Goal: Task Accomplishment & Management: Use online tool/utility

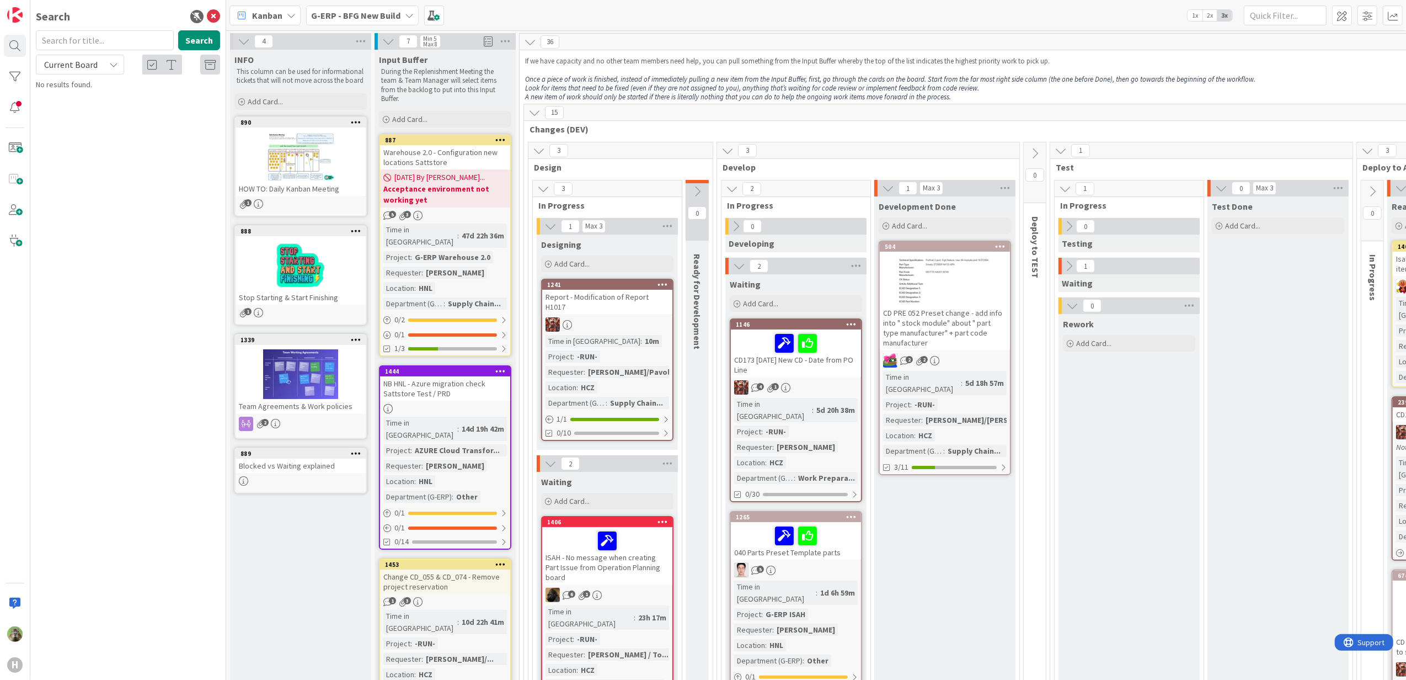
click at [382, 25] on div "Kanban G-ERP - BFG New Build 1x 2x 3x" at bounding box center [816, 15] width 1180 height 30
click at [382, 23] on div "G-ERP - BFG New Build" at bounding box center [362, 16] width 113 height 20
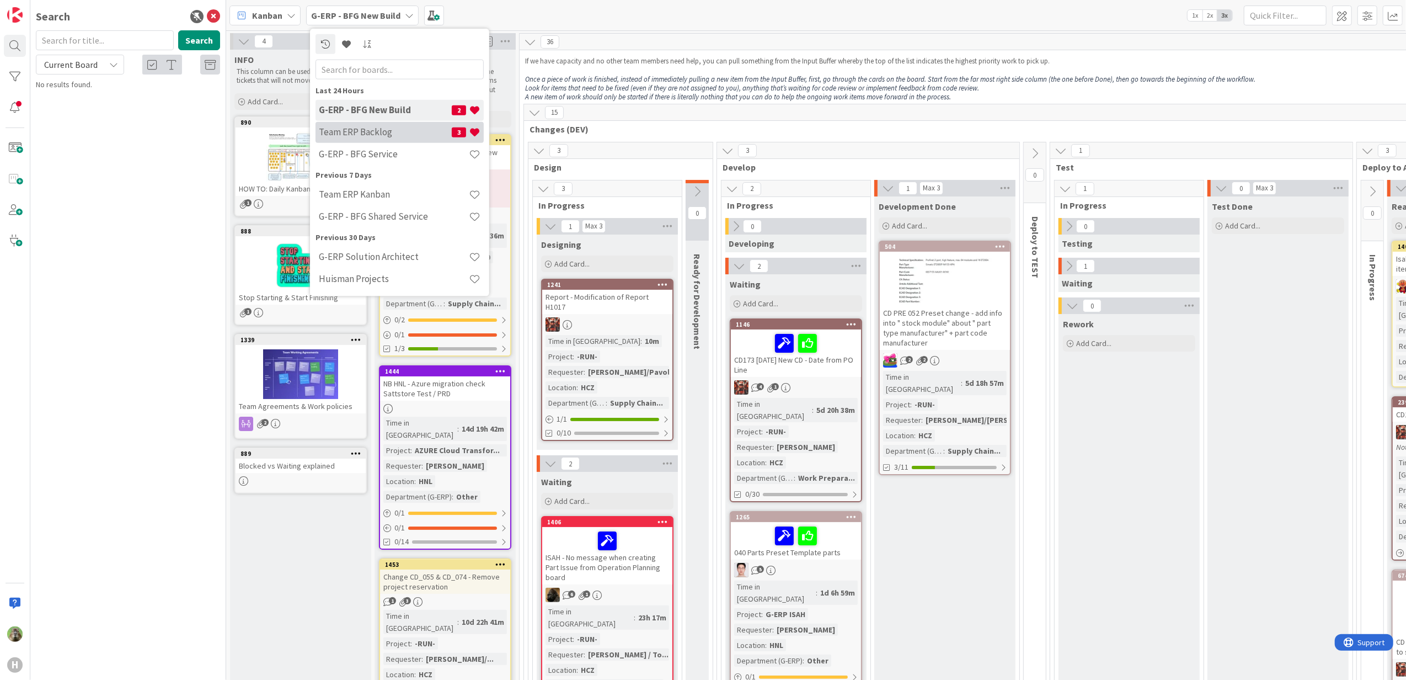
click at [372, 141] on div "Team ERP Backlog 3" at bounding box center [400, 131] width 168 height 21
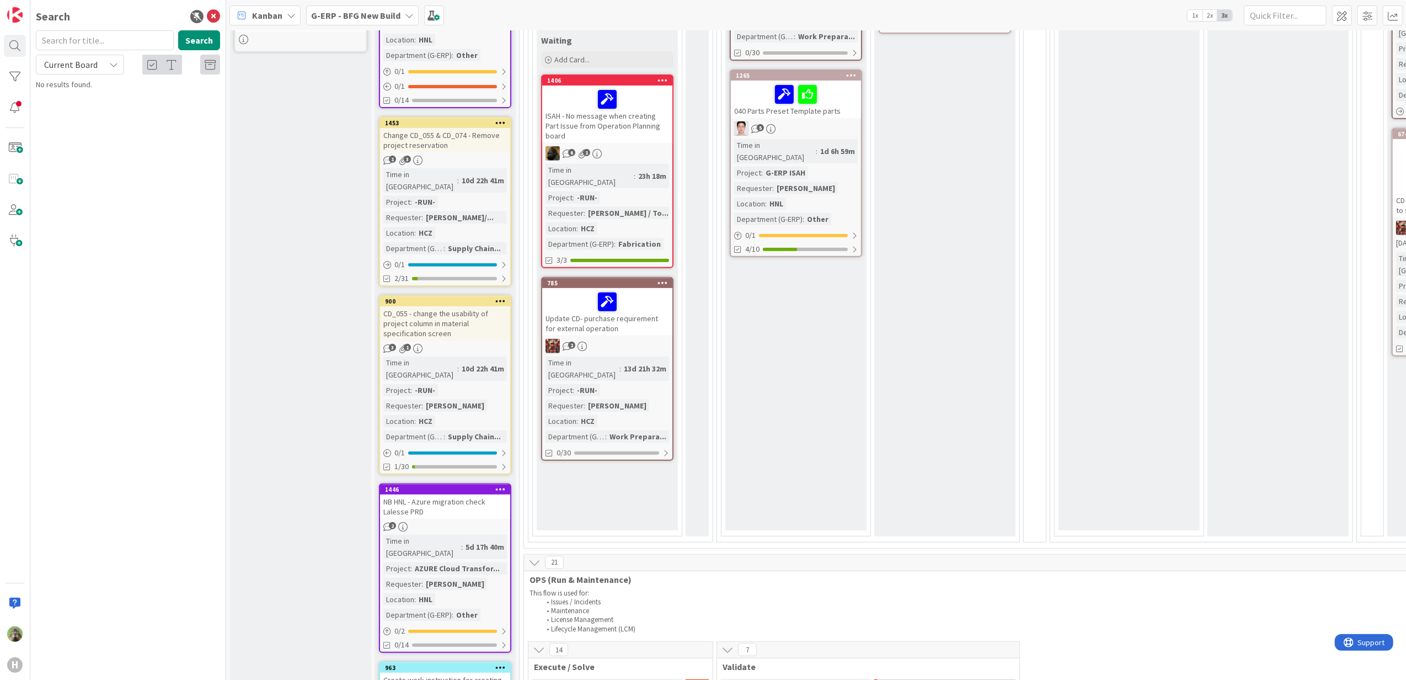
scroll to position [809, 0]
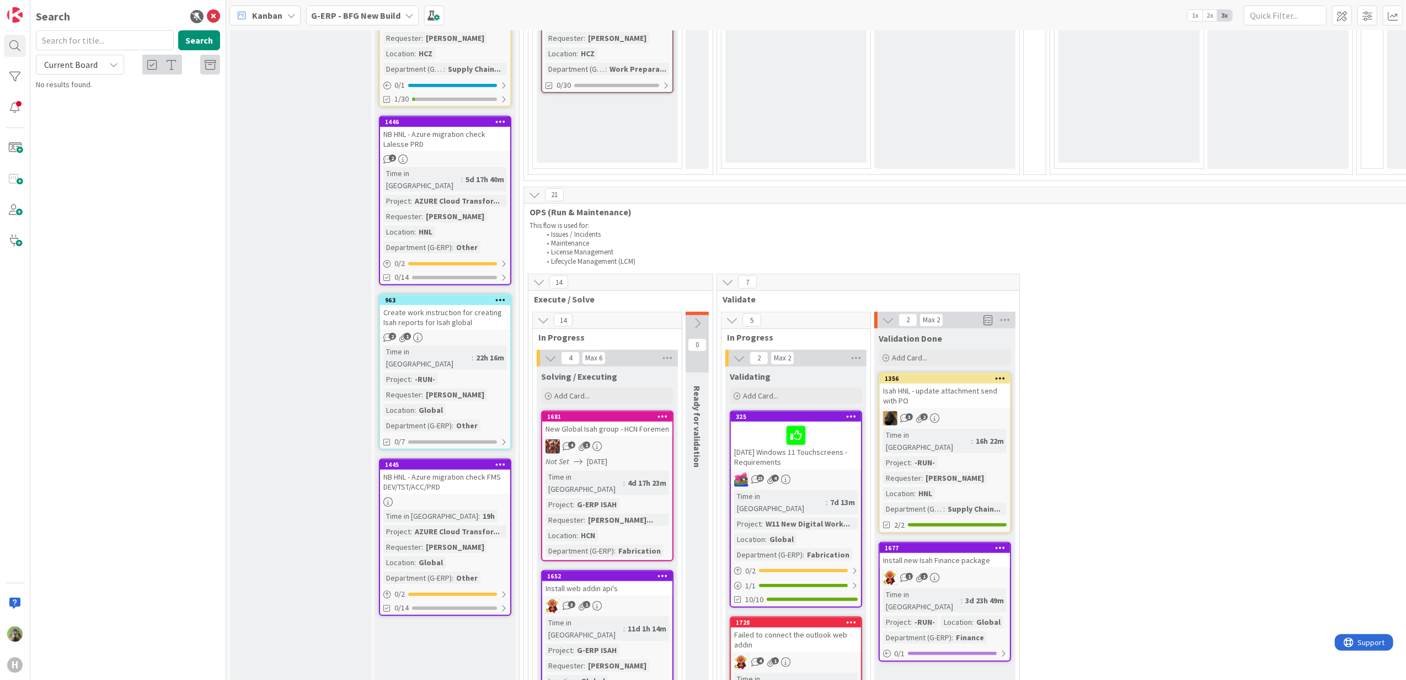
click at [981, 372] on link "1356 Isah HNL - update attachment send with PO 3 2 Time in Column : 16h 22m Pro…" at bounding box center [945, 452] width 132 height 161
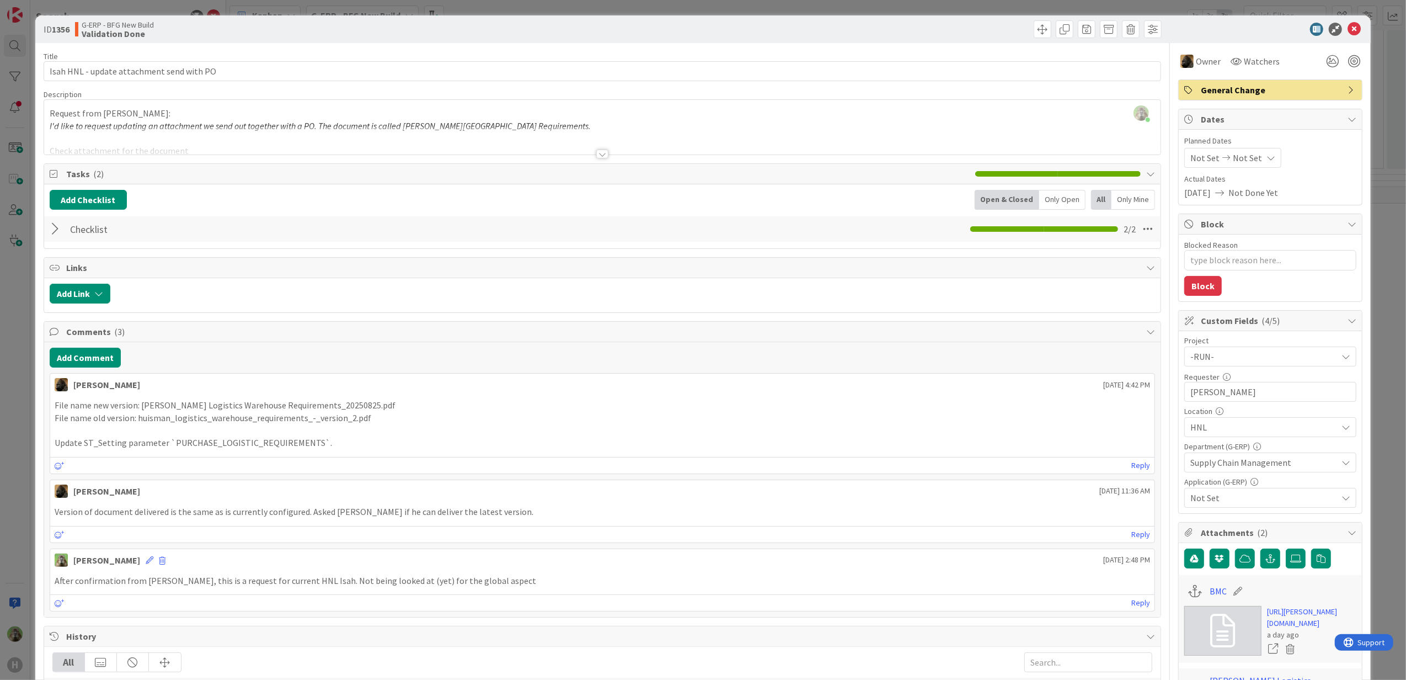
click at [22, 451] on div "ID 1356 G-ERP - BFG New Build Validation Done Title 41 / 128 Isah HNL - update …" at bounding box center [703, 340] width 1406 height 680
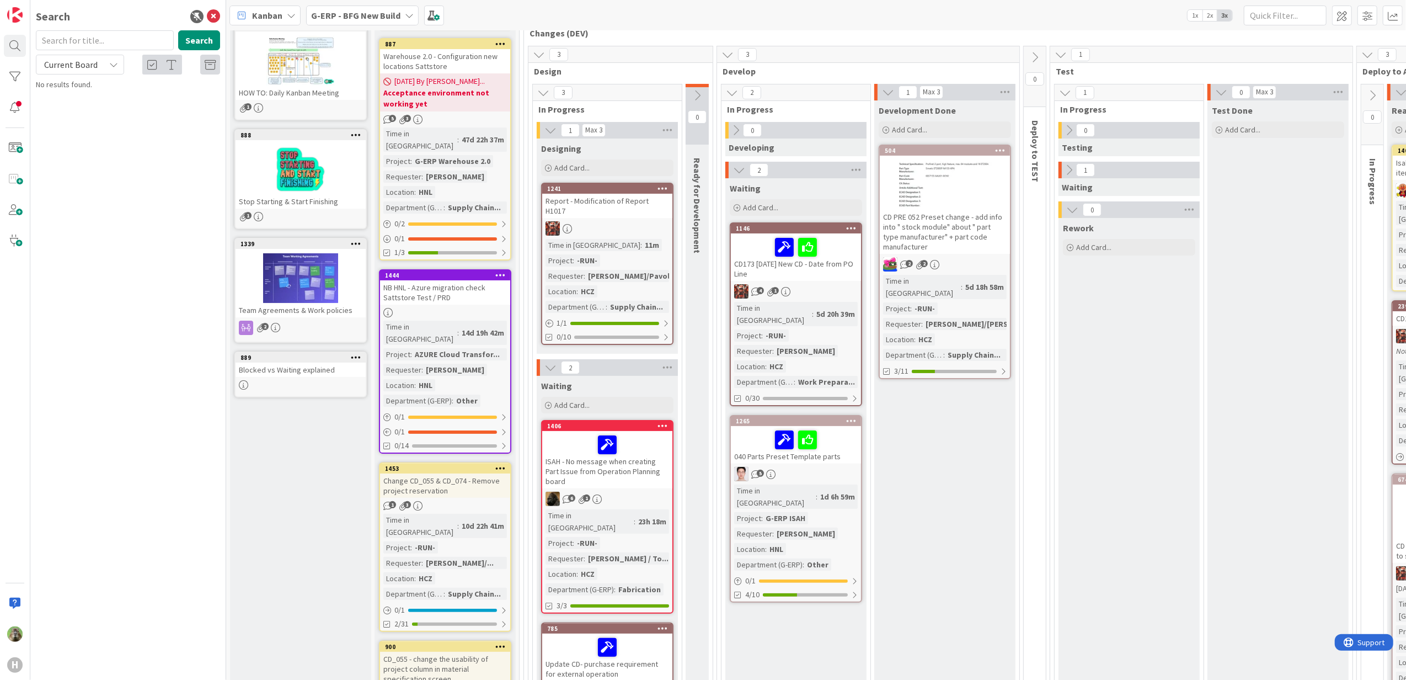
scroll to position [294, 0]
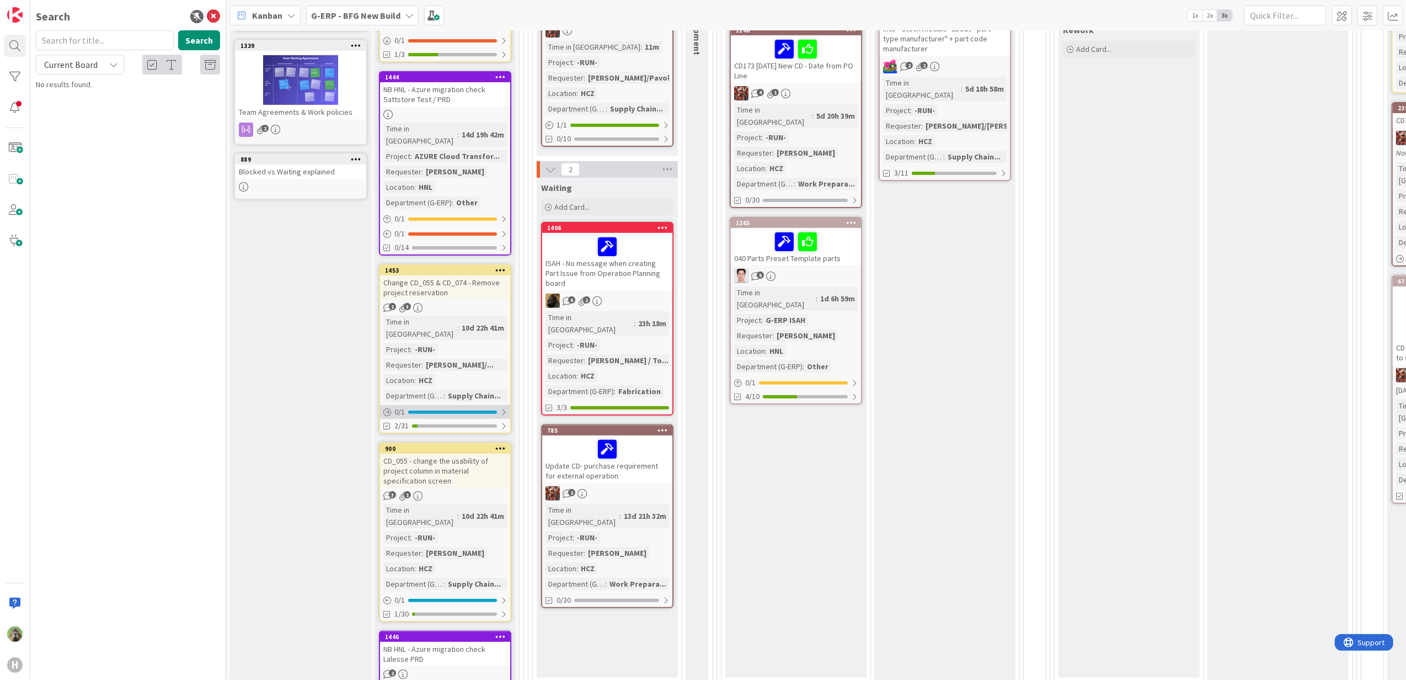
click at [446, 410] on div at bounding box center [452, 411] width 89 height 3
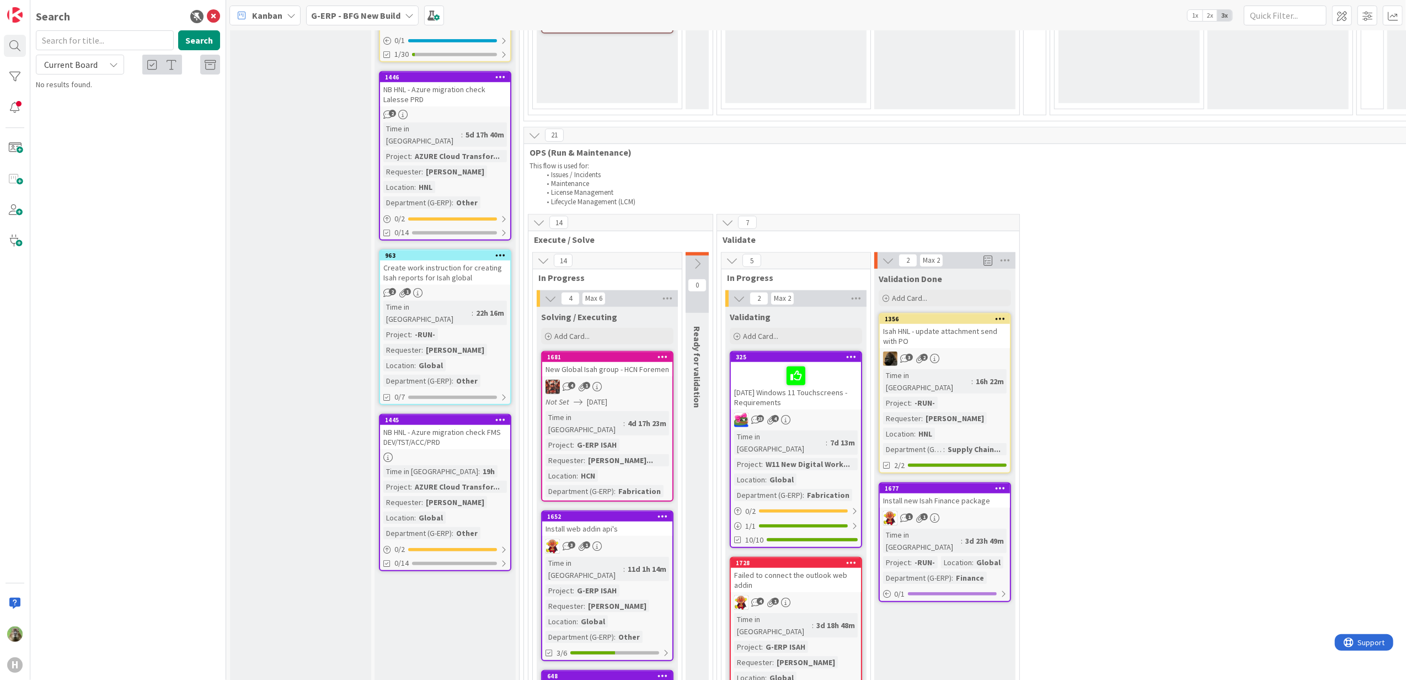
scroll to position [1029, 0]
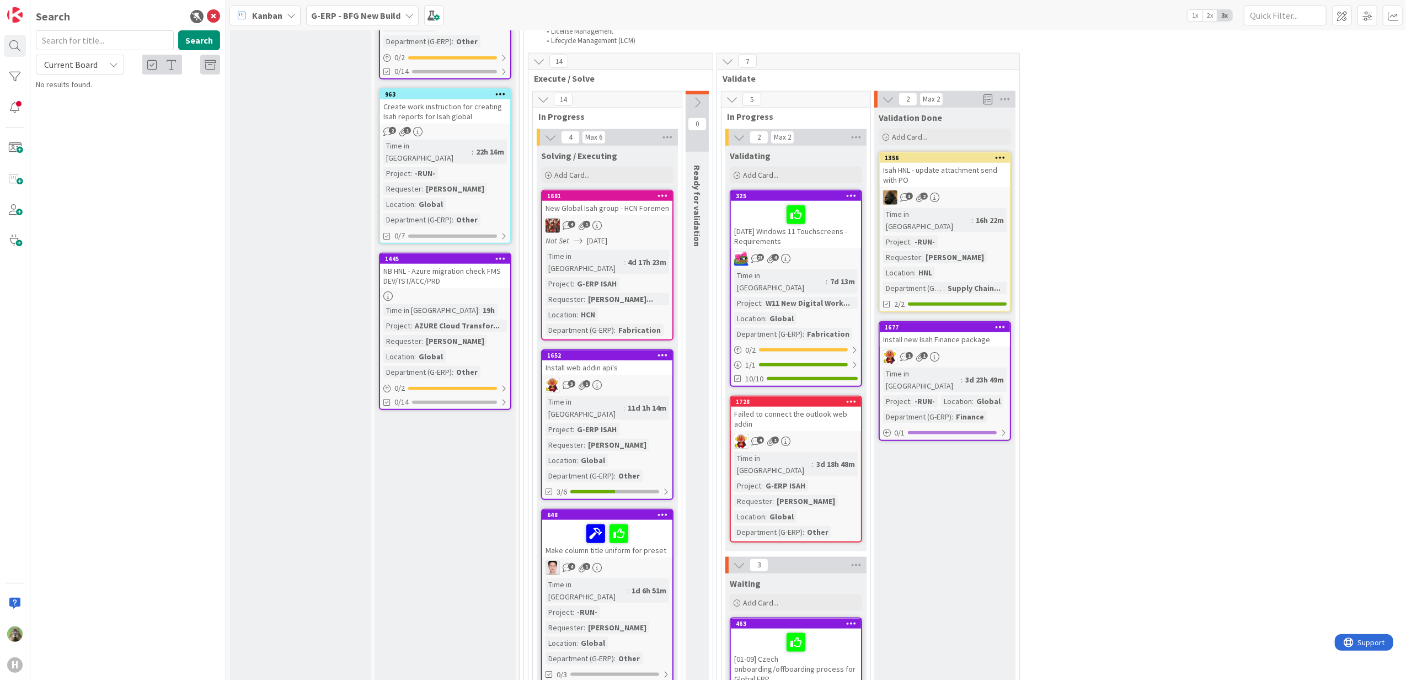
click at [645, 201] on div "New Global Isah group - HCN Foremen" at bounding box center [607, 208] width 130 height 14
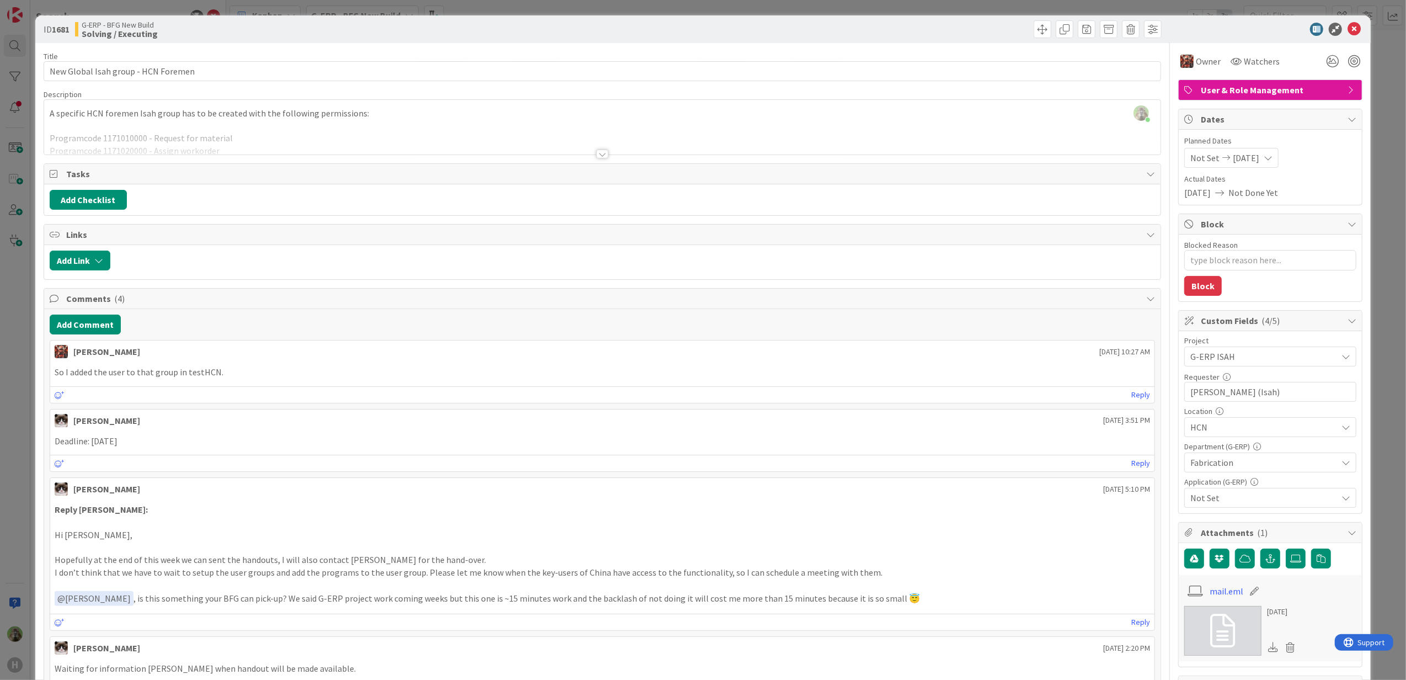
click at [1, 320] on div "ID 1681 G-ERP - BFG New Build Solving / Executing Title 35 / 128 New Global Isa…" at bounding box center [703, 340] width 1406 height 680
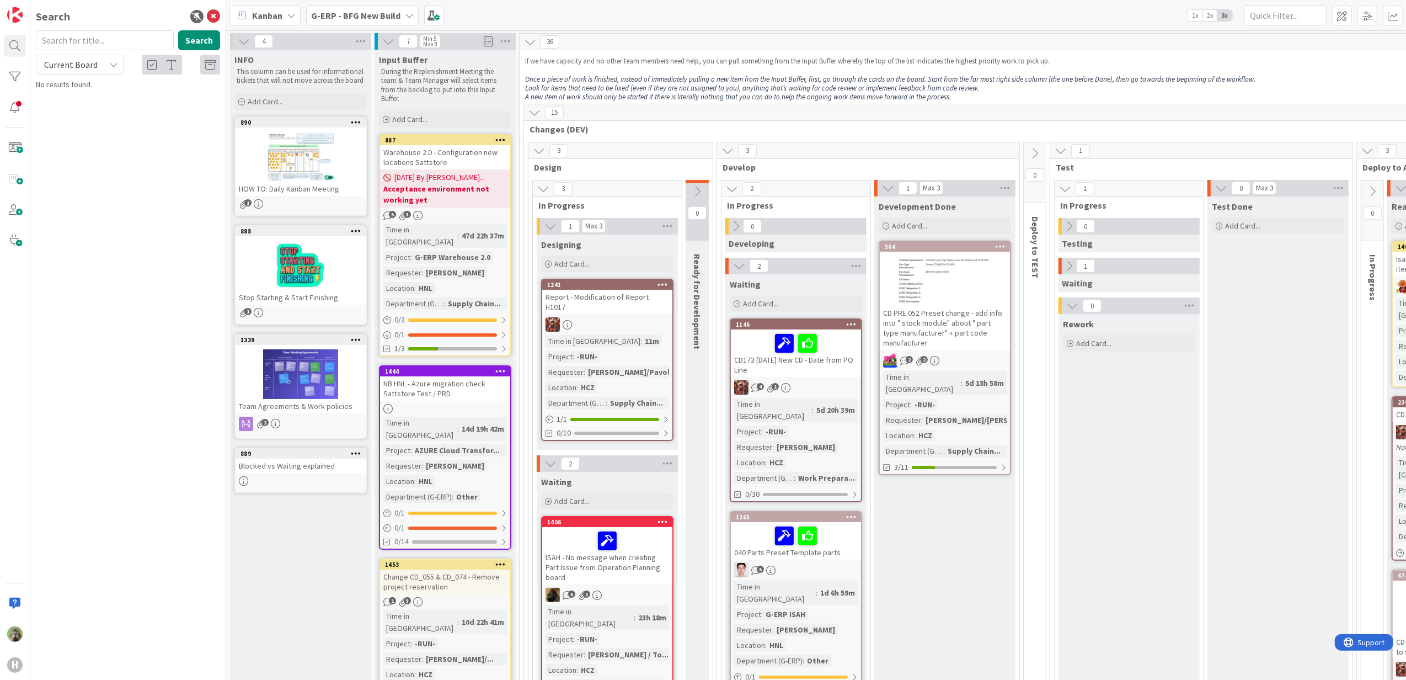
scroll to position [0, 810]
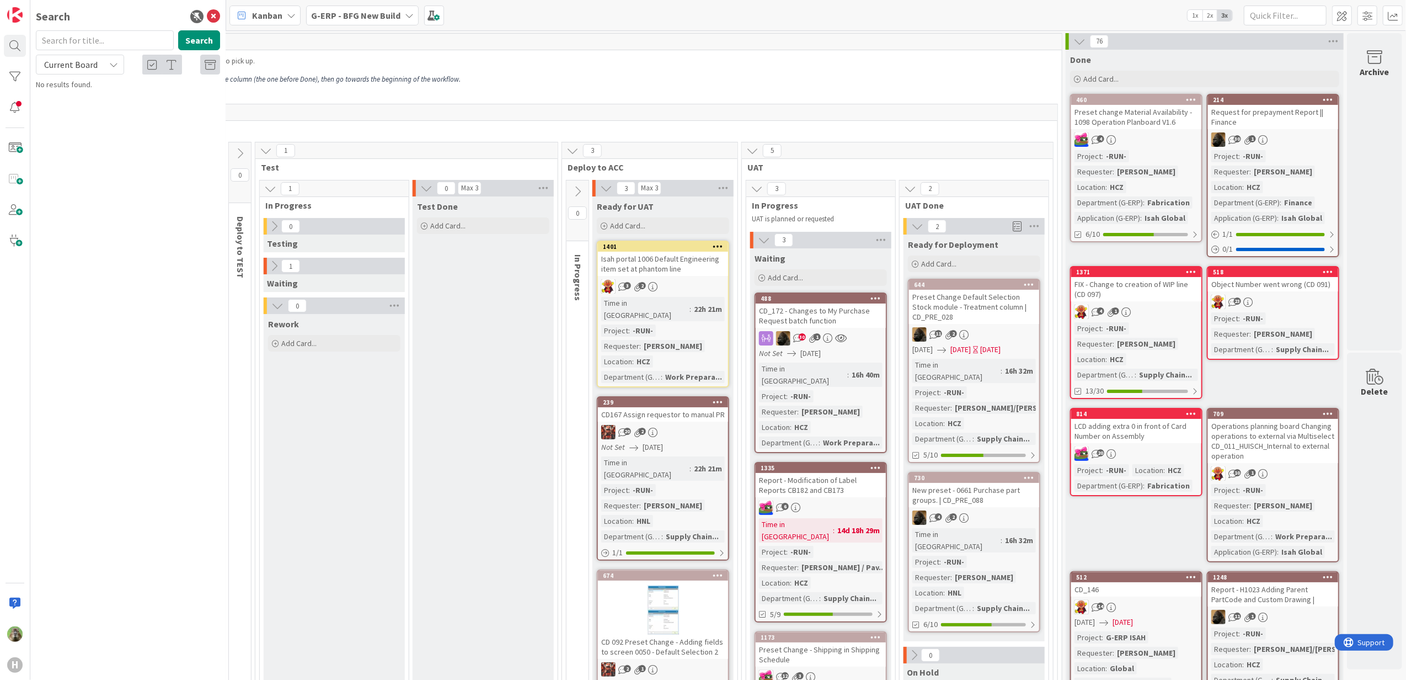
click at [365, 23] on div "G-ERP - BFG New Build" at bounding box center [362, 16] width 113 height 20
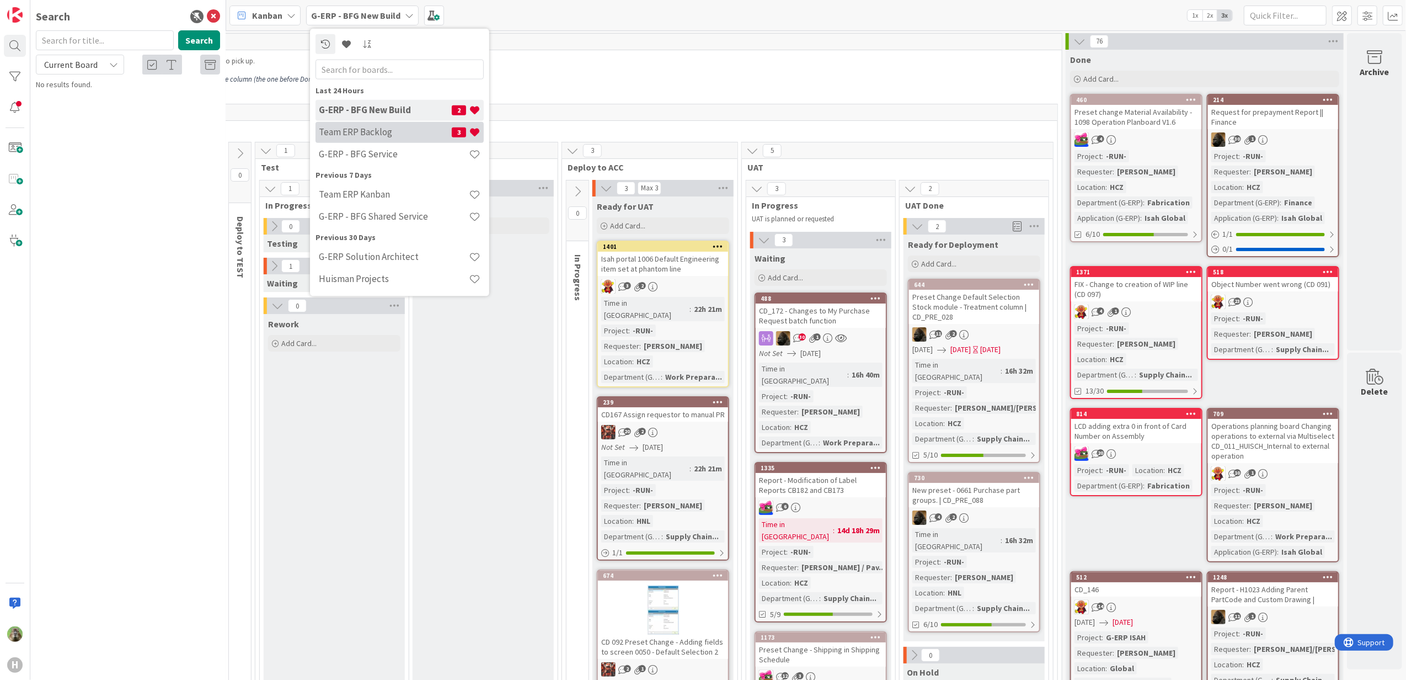
click at [372, 126] on h4 "Team ERP Backlog" at bounding box center [385, 131] width 133 height 11
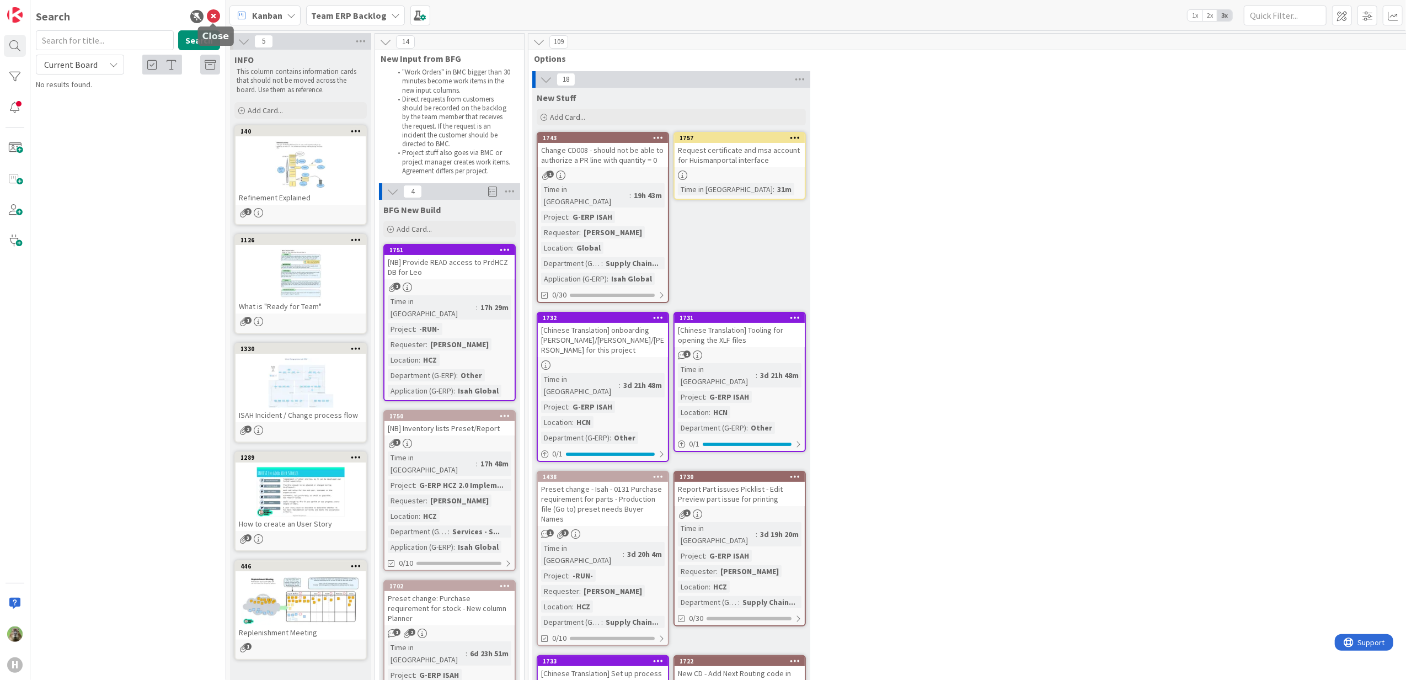
click at [215, 17] on icon at bounding box center [213, 16] width 13 height 13
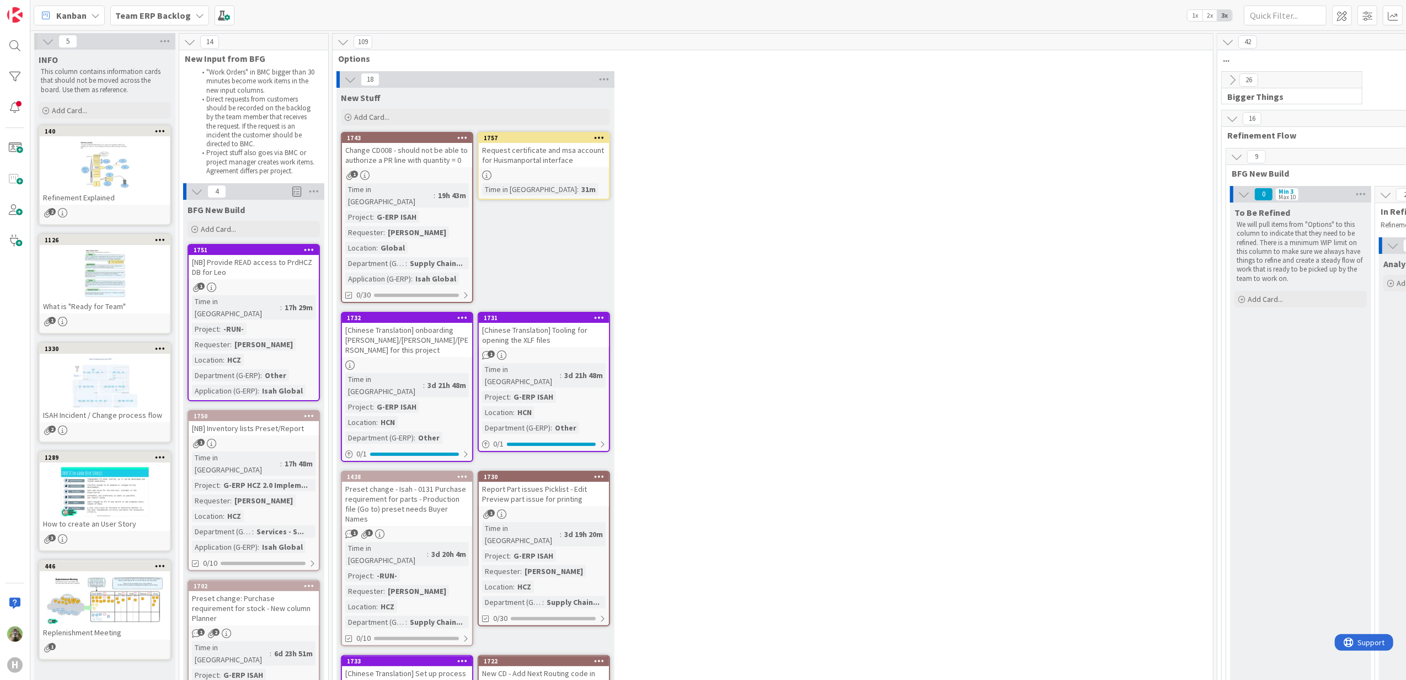
click at [295, 269] on div "[NB] Provide READ access to PrdHCZ DB for Leo" at bounding box center [254, 267] width 130 height 24
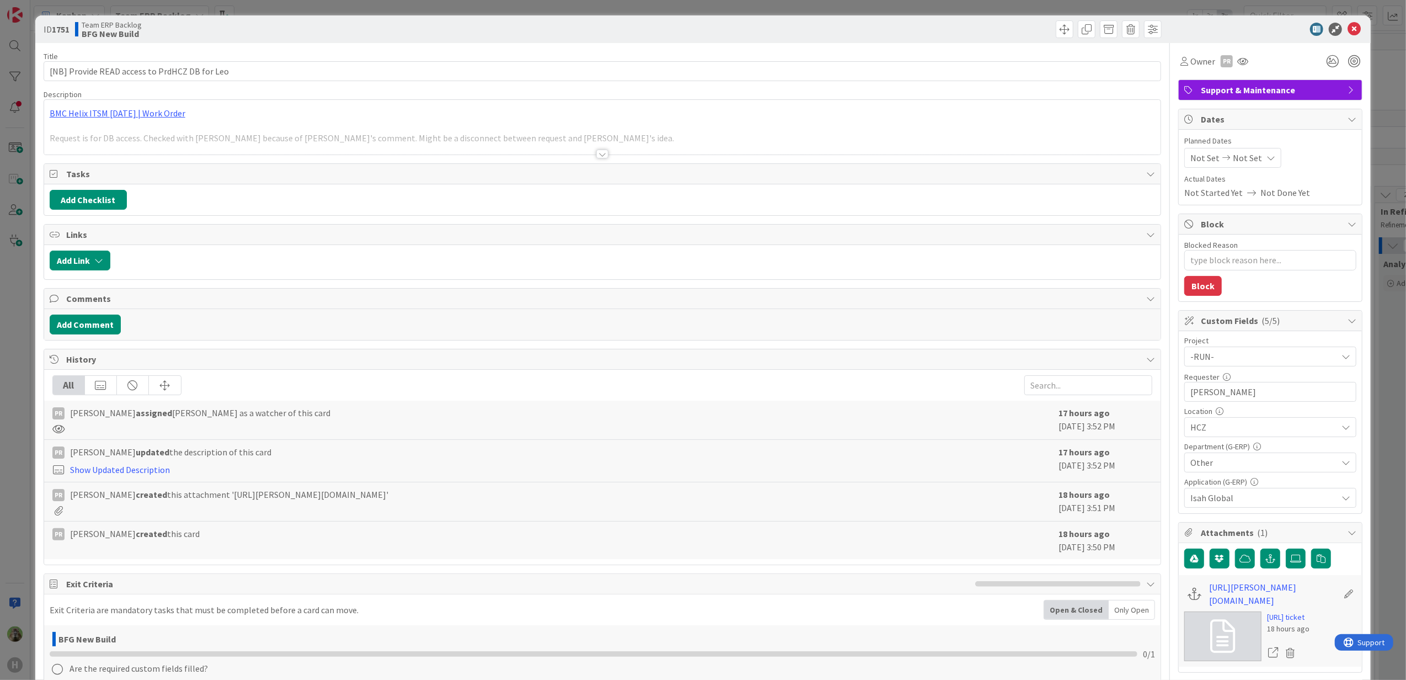
type textarea "x"
click at [420, 140] on div at bounding box center [602, 140] width 1117 height 28
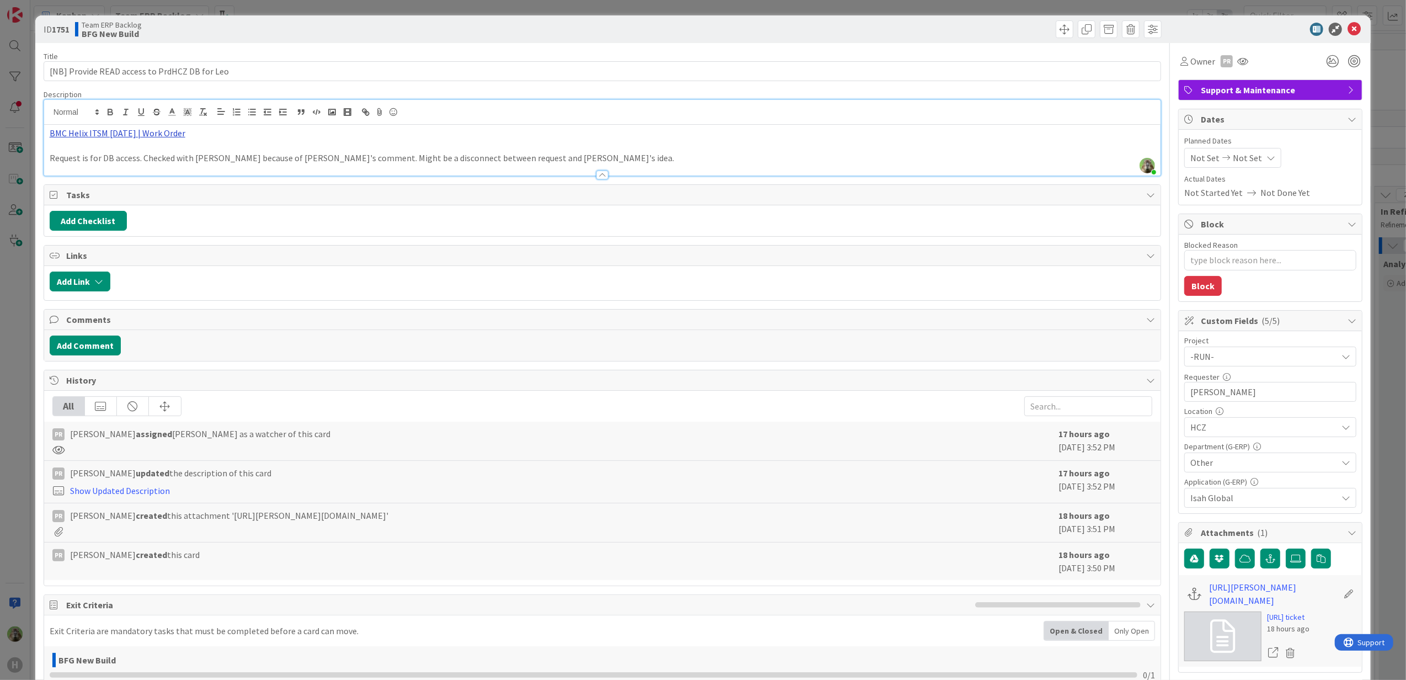
click at [121, 129] on link "BMC Helix ITSM 23.3.02 | Work Order" at bounding box center [118, 132] width 136 height 11
click at [117, 157] on link "https://huisman-smartit.onbmc.com/smartit/app/#/workorder/IDGGSPRFBRQVHASY0N3DS…" at bounding box center [105, 154] width 110 height 14
click at [325, 162] on p "Request is for DB access. Checked with Ivo because of Kevin's comment. Might be…" at bounding box center [603, 158] width 1106 height 13
click at [29, 342] on div "ID 1751 Team ERP Backlog BFG New Build Title 45 / 128 [NB] Provide READ access …" at bounding box center [703, 340] width 1406 height 680
